Goal: Find specific page/section: Find specific page/section

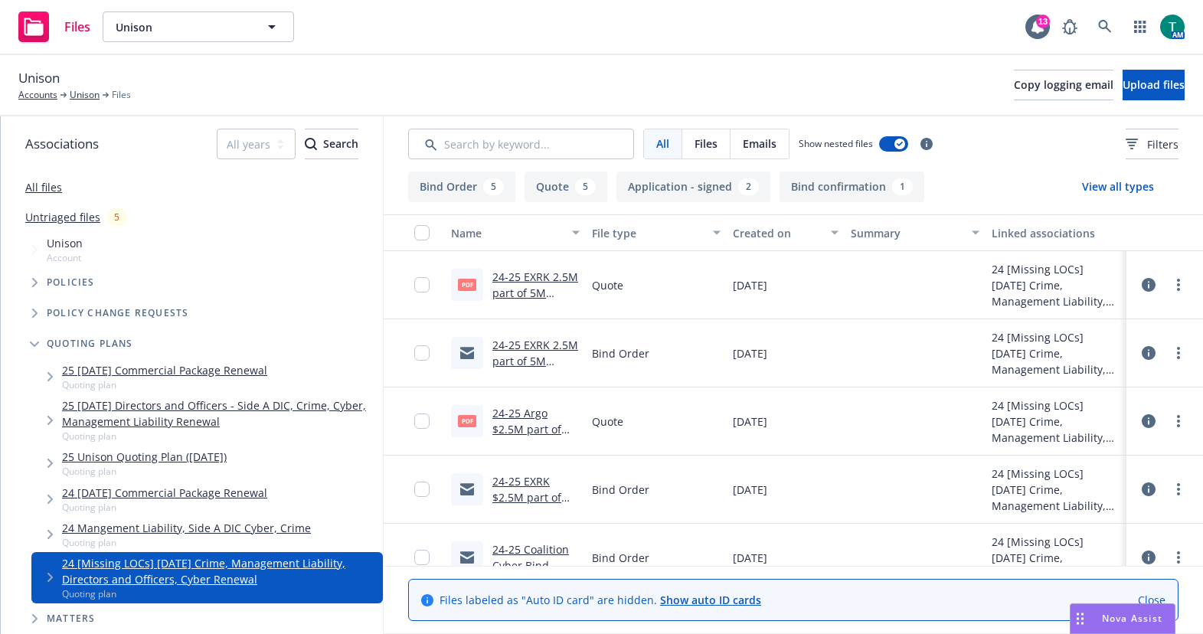
scroll to position [153, 0]
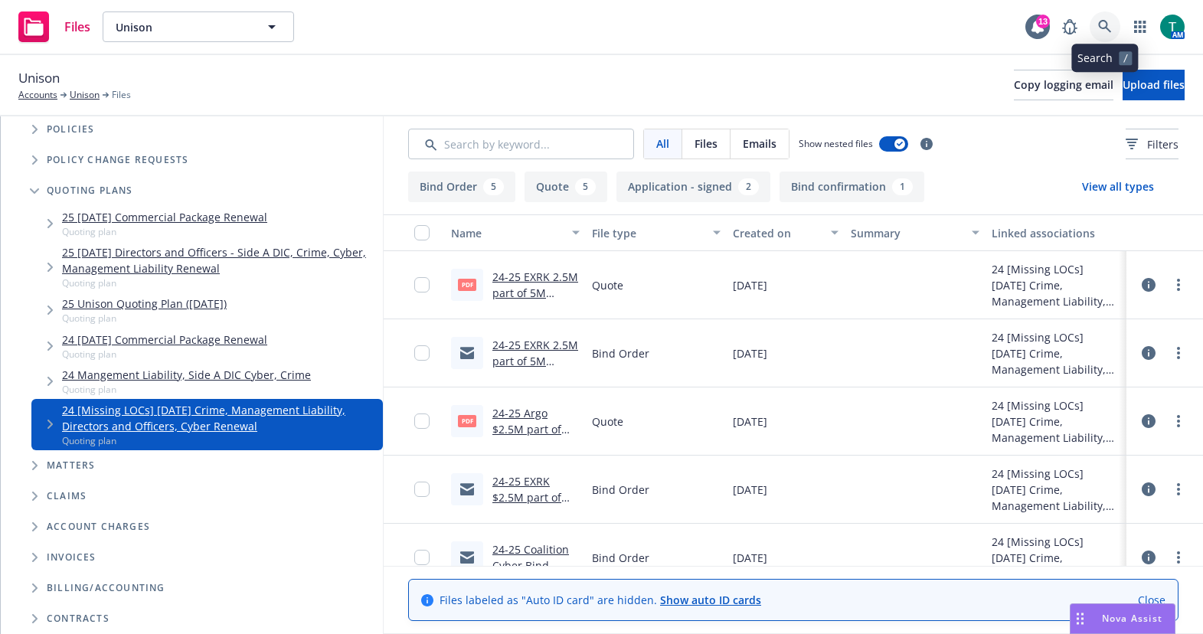
click at [1110, 29] on icon at bounding box center [1105, 27] width 14 height 14
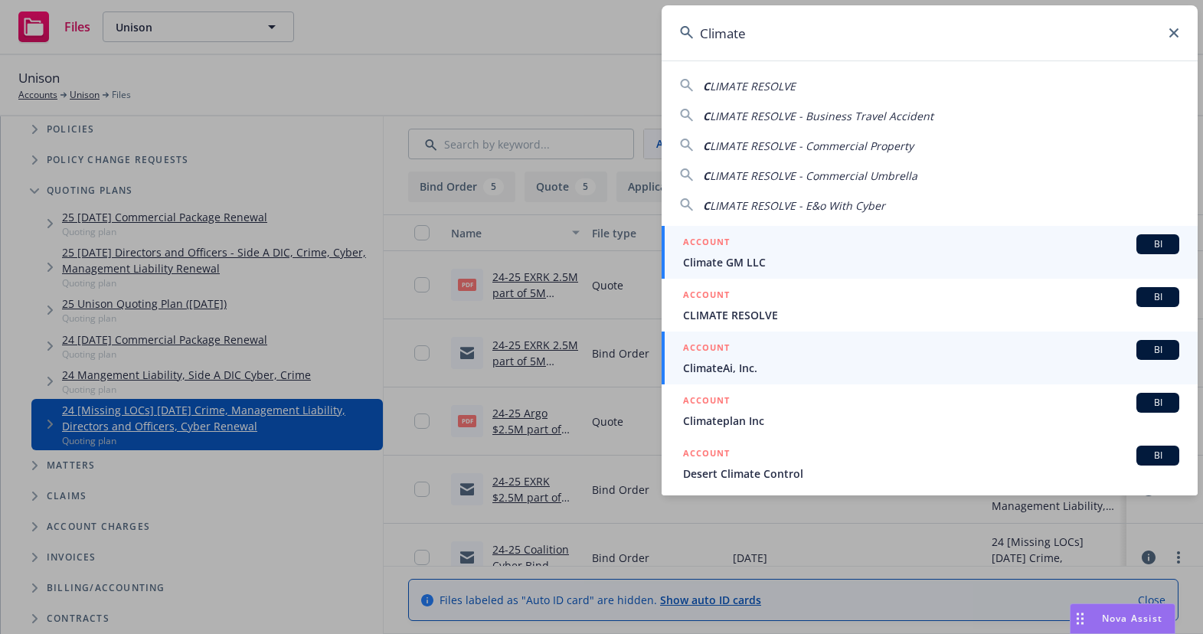
type input "Climate"
click at [1149, 348] on span "BI" at bounding box center [1157, 350] width 31 height 14
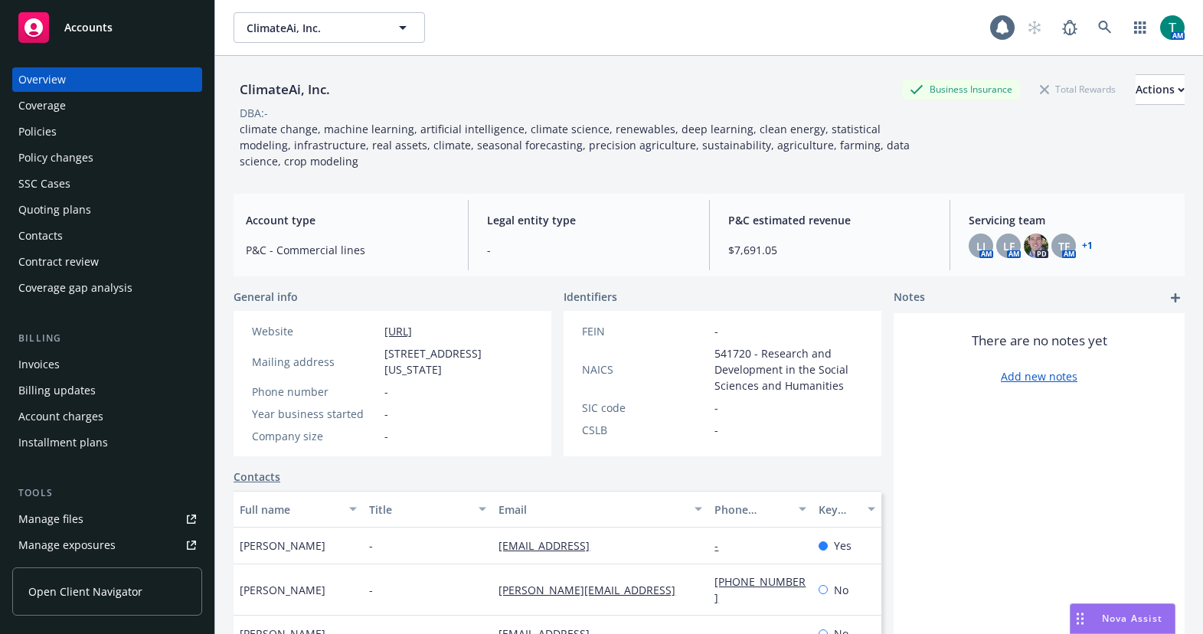
click at [68, 518] on div "Manage files" at bounding box center [50, 519] width 65 height 24
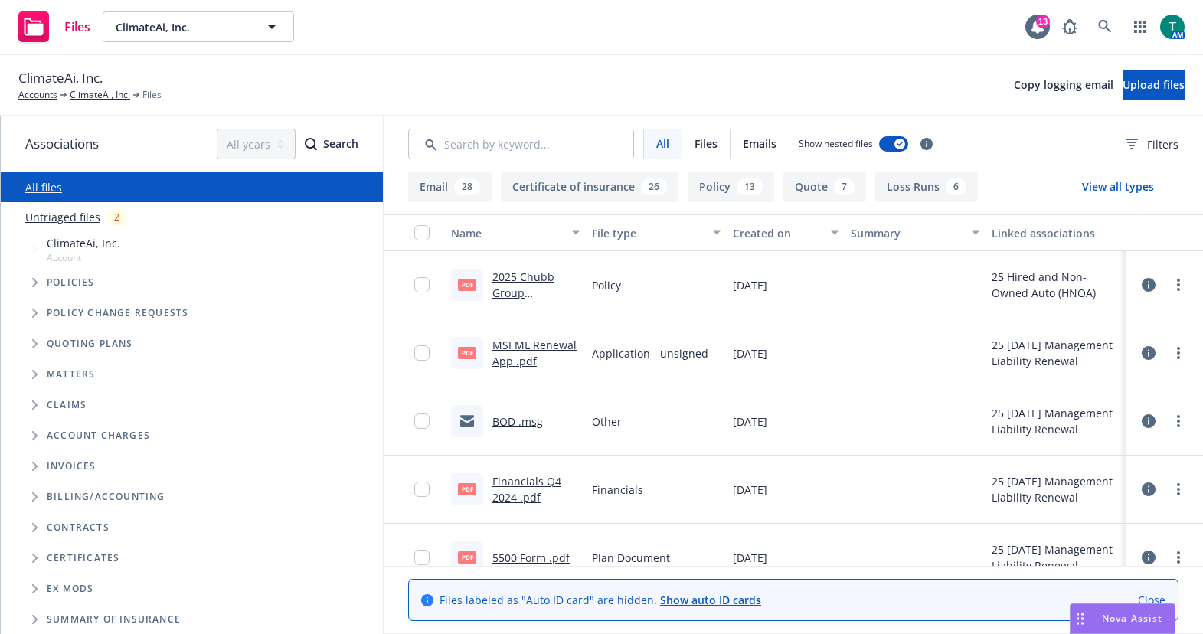
click at [32, 348] on span "Tree Example" at bounding box center [34, 344] width 24 height 24
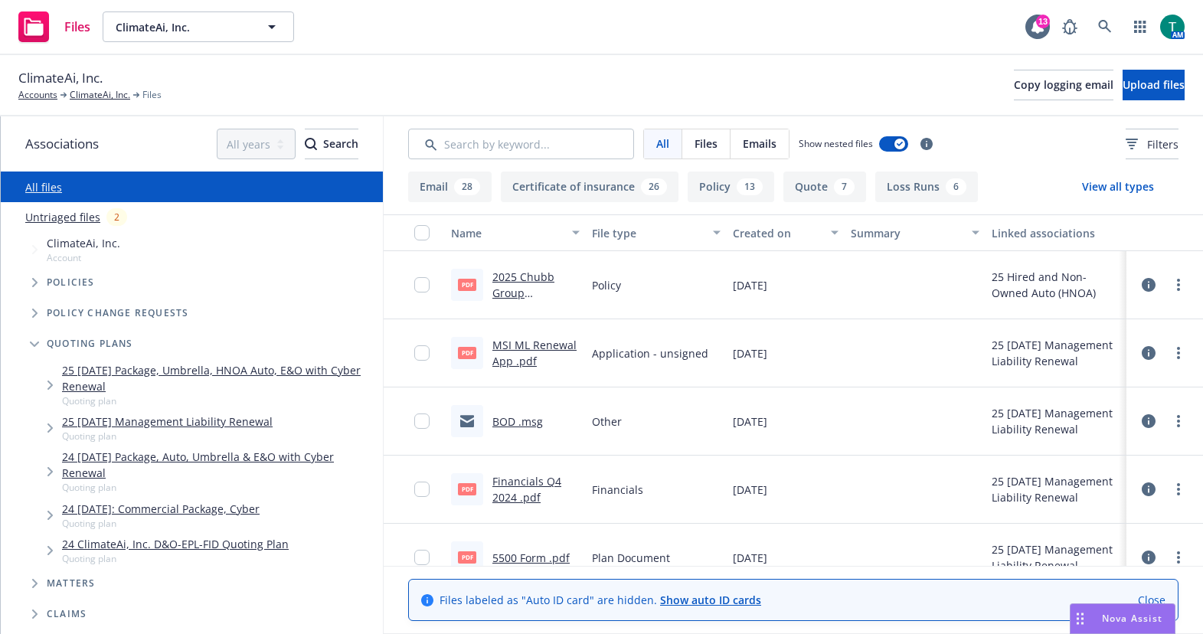
click at [160, 420] on link "25 09/13/25 Management Liability Renewal" at bounding box center [167, 421] width 211 height 16
